Goal: Task Accomplishment & Management: Manage account settings

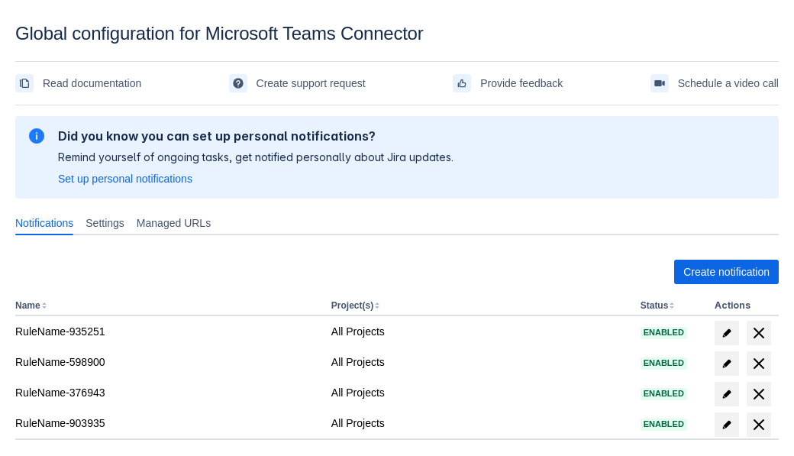
click at [726, 272] on span "Create notification" at bounding box center [726, 272] width 86 height 24
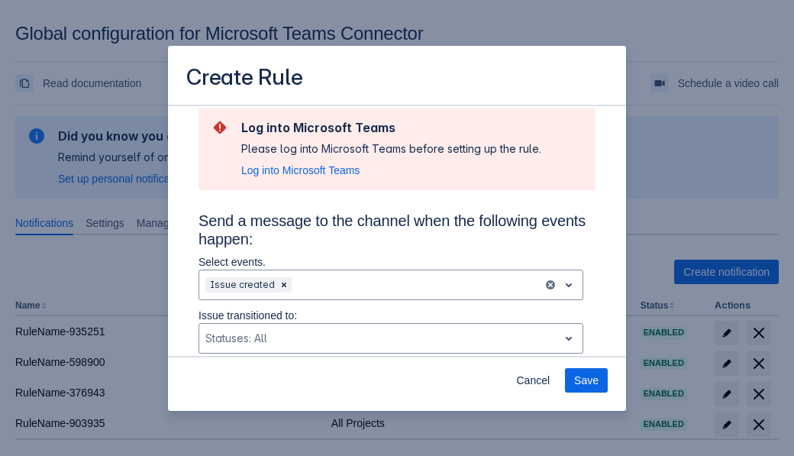
type input "RuleName-570239New Rule (5)"
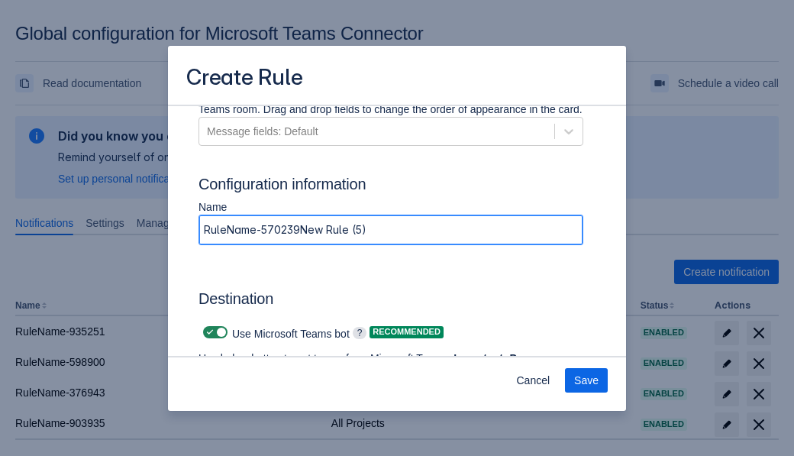
click at [283, 390] on span "Authenticate in Microsoft Teams" at bounding box center [283, 402] width 151 height 24
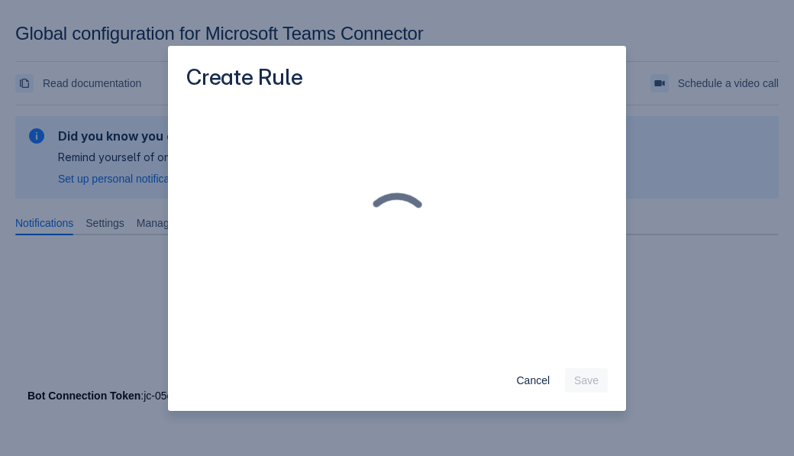
scroll to position [0, 0]
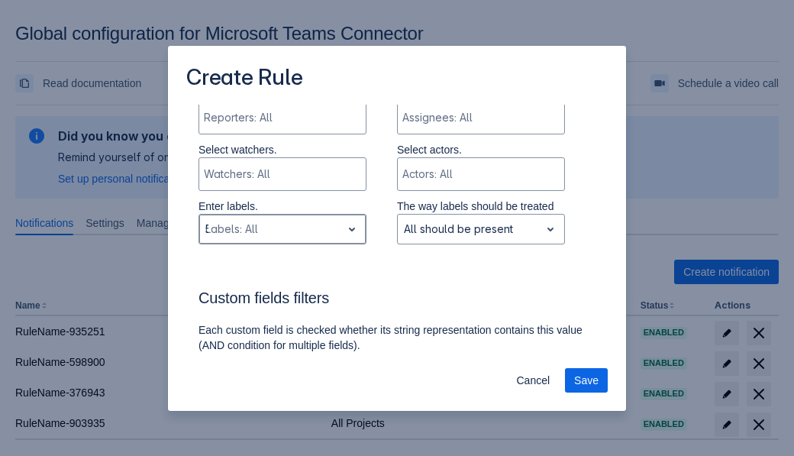
type input "570239_label"
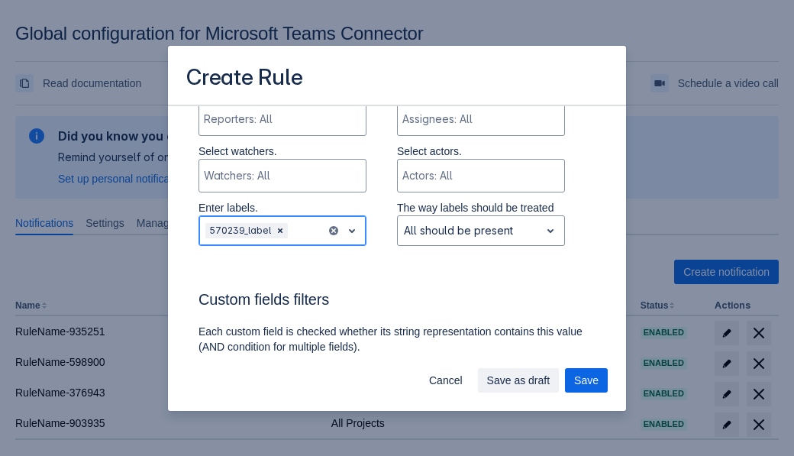
scroll to position [1117, 0]
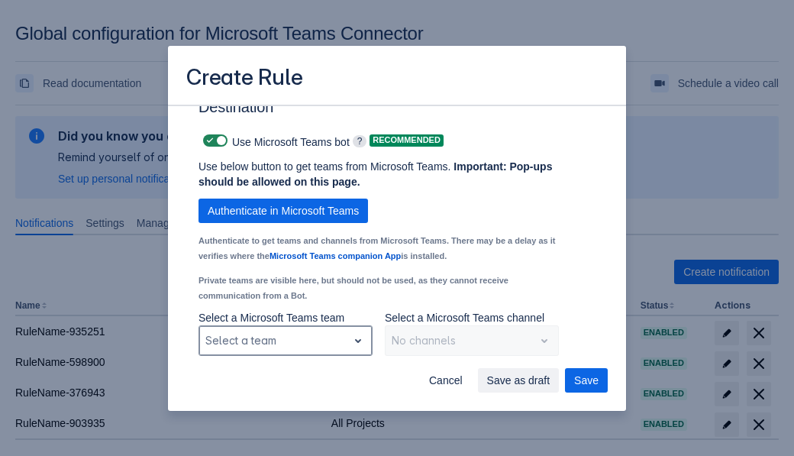
click at [285, 340] on div "Scrollable content" at bounding box center [273, 340] width 136 height 18
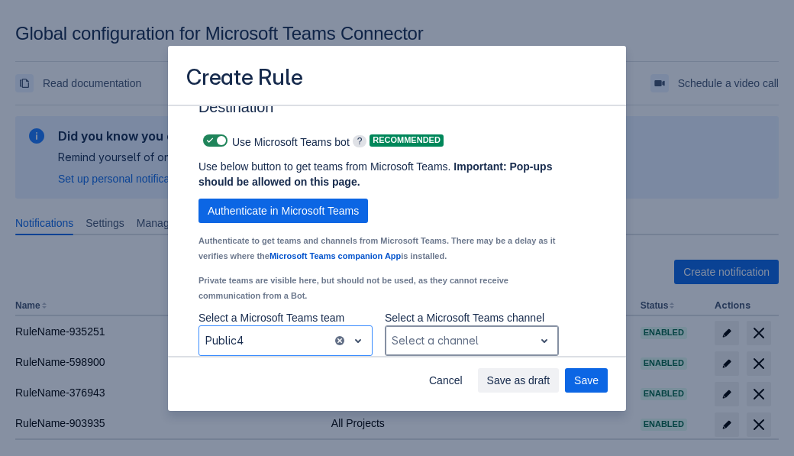
click at [471, 340] on div "Scrollable content" at bounding box center [460, 340] width 136 height 18
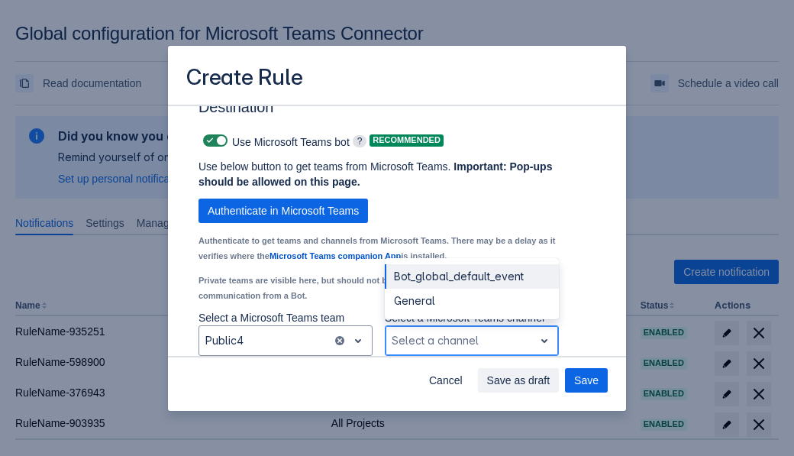
click at [471, 276] on div "Bot_global_default_event" at bounding box center [472, 276] width 174 height 24
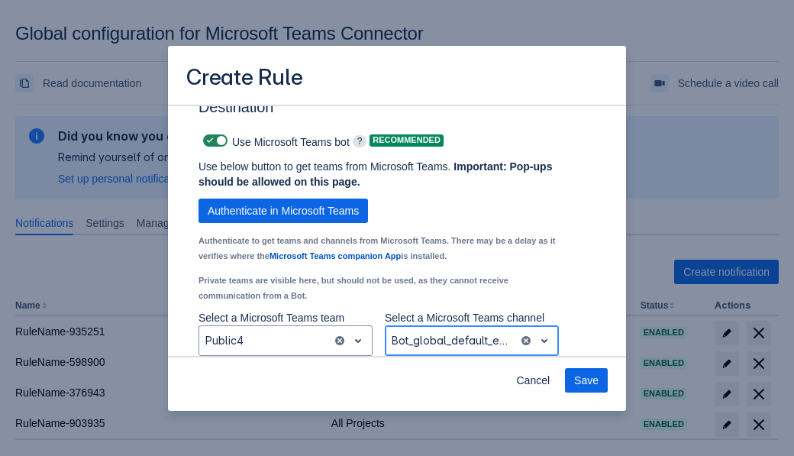
click at [586, 380] on span "Save" at bounding box center [586, 380] width 24 height 24
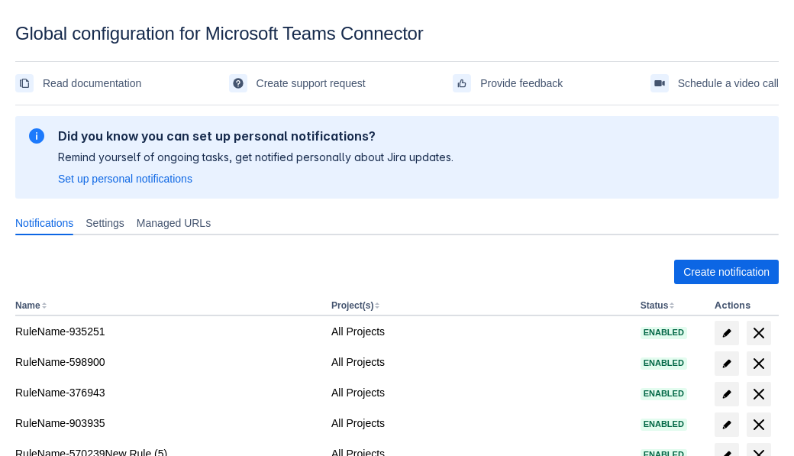
click at [758, 446] on span "delete" at bounding box center [759, 455] width 18 height 18
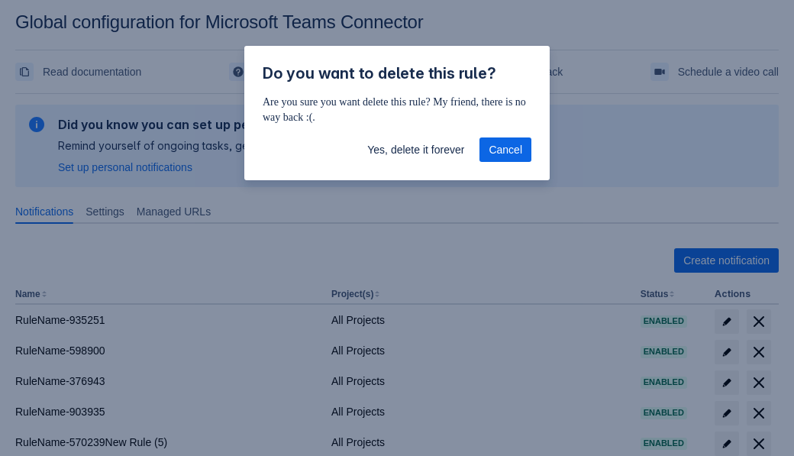
click at [415, 150] on span "Yes, delete it forever" at bounding box center [415, 149] width 97 height 24
